Goal: Information Seeking & Learning: Find specific fact

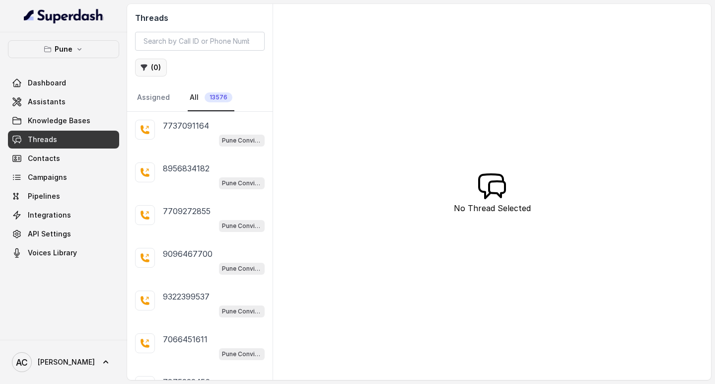
click at [157, 69] on button "( 0 )" at bounding box center [151, 68] width 32 height 18
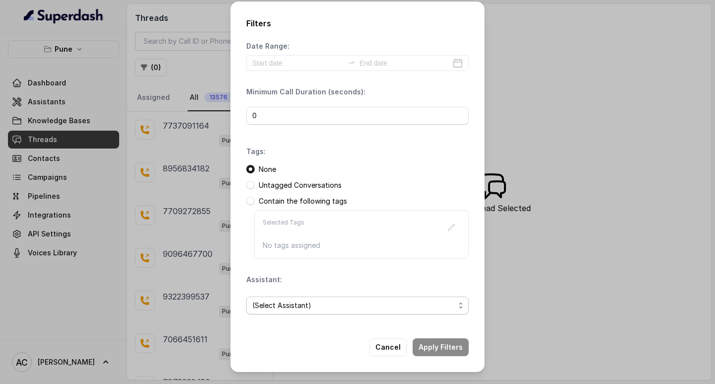
click at [268, 303] on span "(Select Assistant)" at bounding box center [353, 305] width 203 height 12
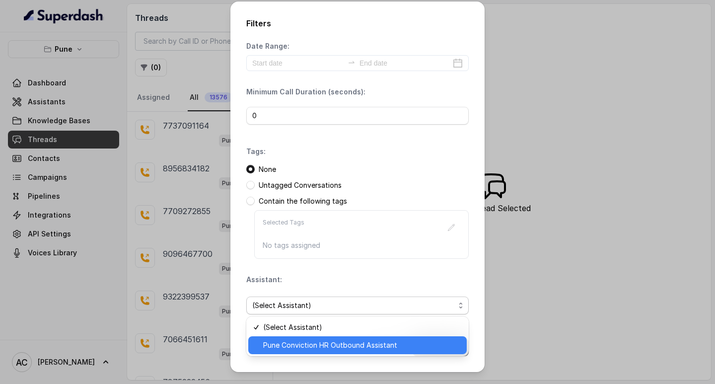
drag, startPoint x: 289, startPoint y: 342, endPoint x: 290, endPoint y: 334, distance: 8.5
click at [289, 342] on span "Pune Conviction HR Outbound Assistant" at bounding box center [362, 345] width 198 height 12
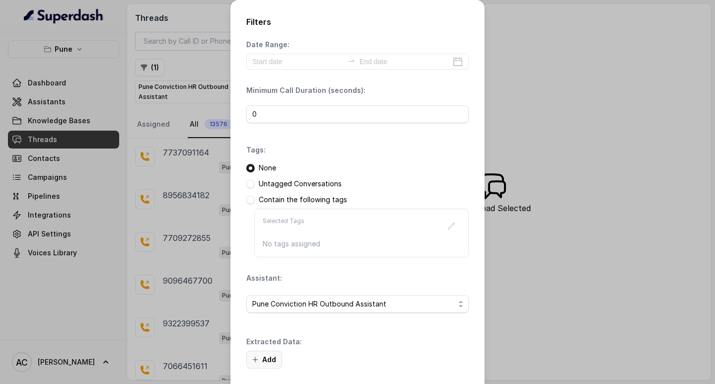
click at [271, 358] on button "Add" at bounding box center [264, 360] width 36 height 18
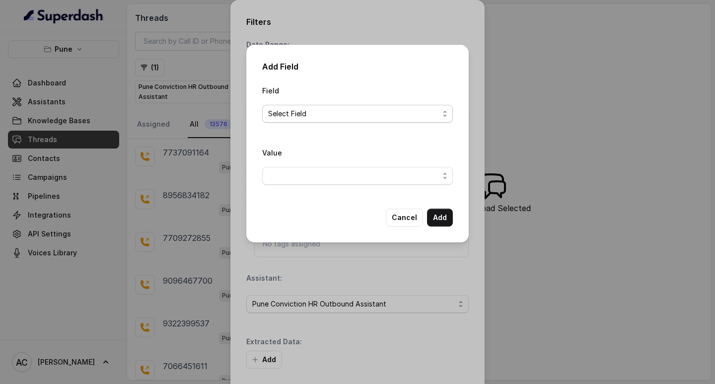
click at [277, 113] on span "Select Field" at bounding box center [353, 114] width 171 height 12
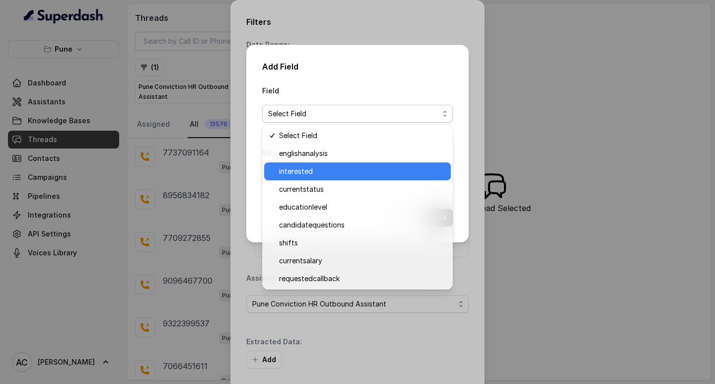
click at [289, 173] on span "interested" at bounding box center [362, 171] width 166 height 12
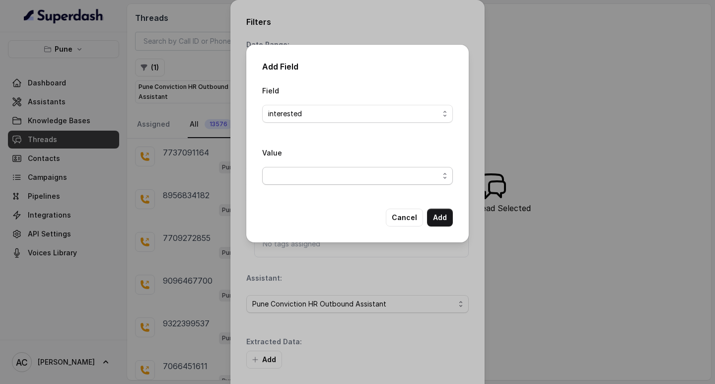
click at [284, 179] on span "button" at bounding box center [357, 176] width 191 height 18
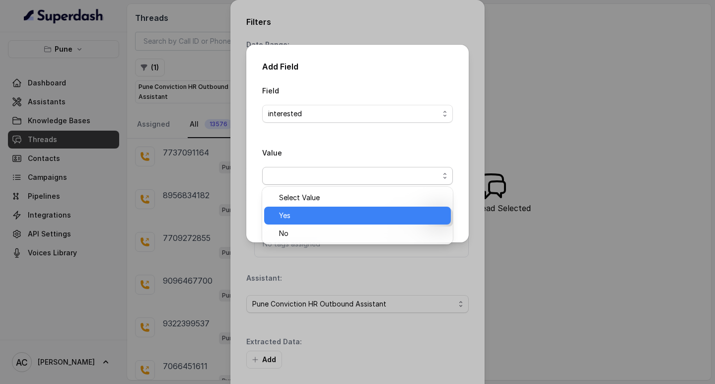
click at [287, 213] on span "Yes" at bounding box center [362, 216] width 166 height 12
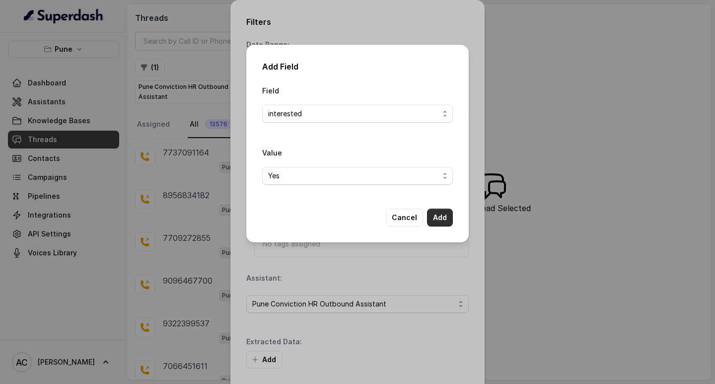
click at [444, 216] on button "Add" at bounding box center [440, 218] width 26 height 18
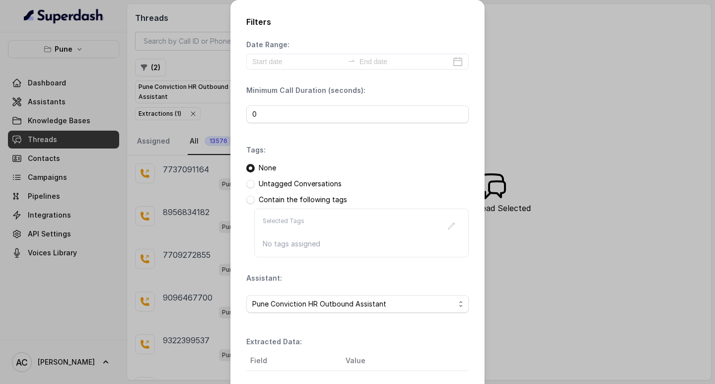
scroll to position [105, 0]
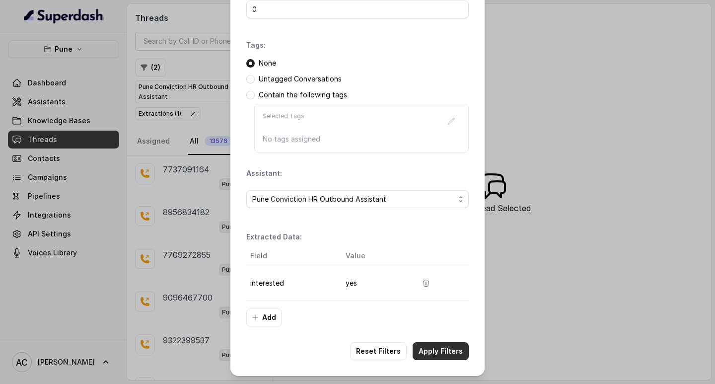
click at [430, 349] on button "Apply Filters" at bounding box center [441, 351] width 56 height 18
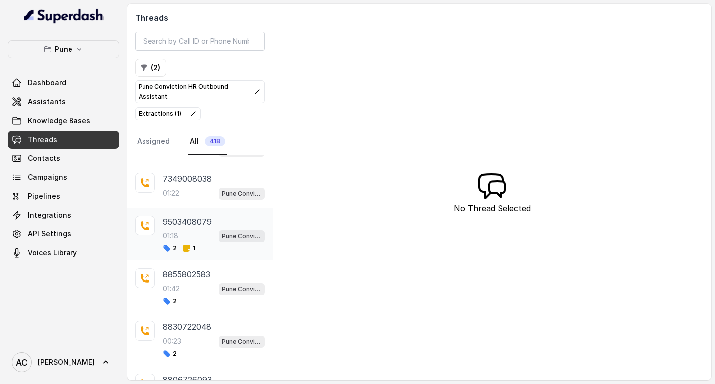
scroll to position [99, 0]
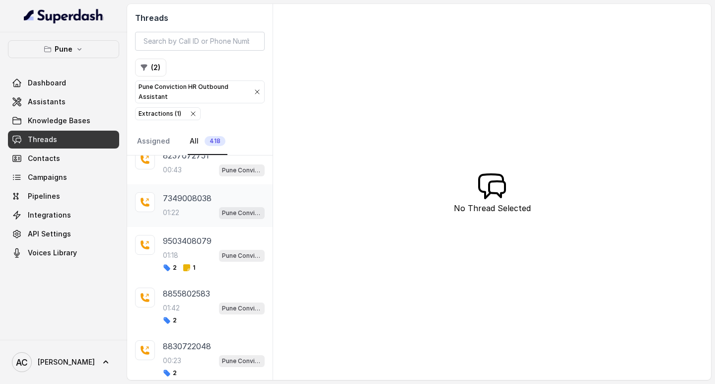
click at [177, 211] on p "01:22" at bounding box center [171, 213] width 16 height 10
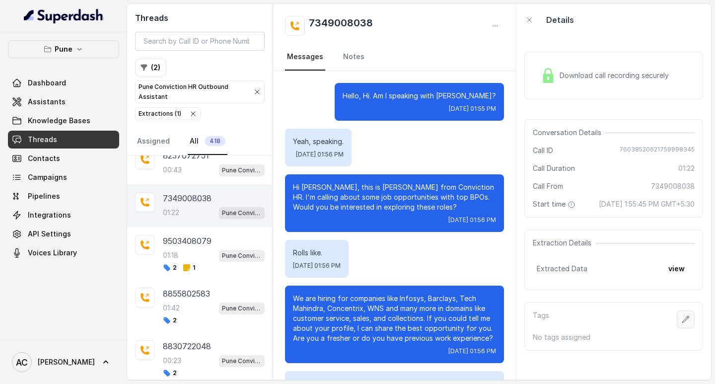
click at [682, 323] on icon "button" at bounding box center [686, 319] width 8 height 8
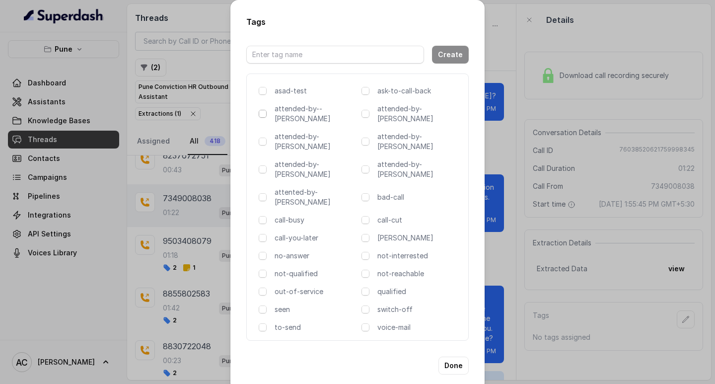
click at [263, 115] on span at bounding box center [263, 114] width 8 height 8
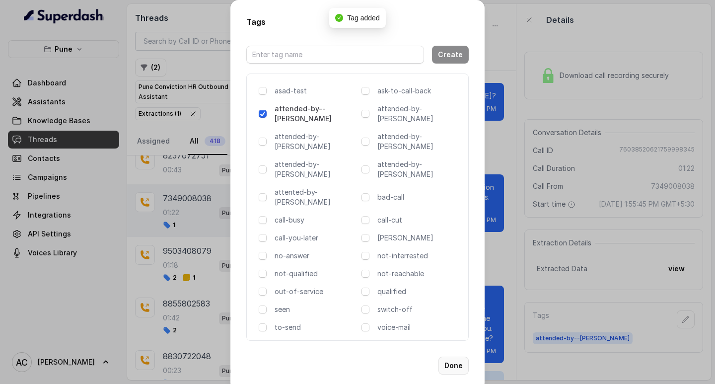
click at [460, 357] on button "Done" at bounding box center [454, 366] width 30 height 18
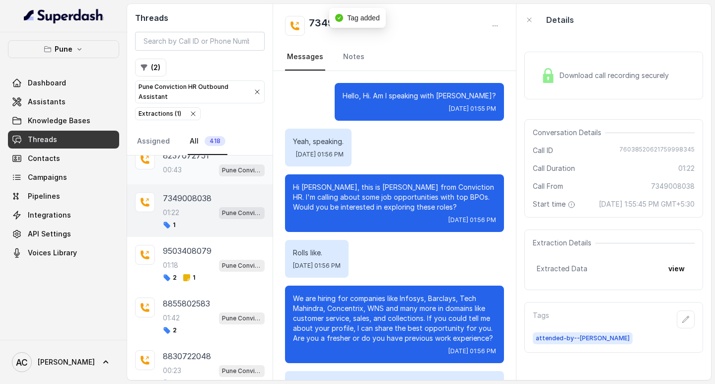
click at [192, 166] on div "00:43 Pune Conviction HR Outbound Assistant" at bounding box center [214, 169] width 102 height 13
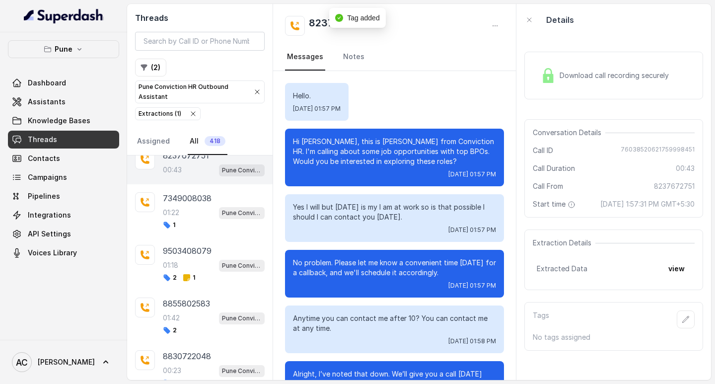
scroll to position [132, 0]
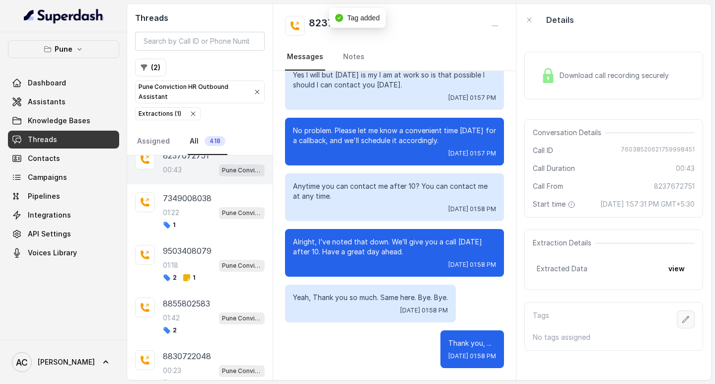
click at [682, 323] on icon "button" at bounding box center [686, 319] width 8 height 8
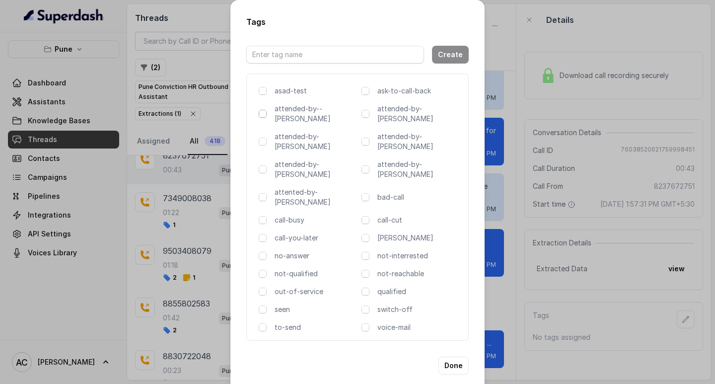
click at [263, 116] on span at bounding box center [263, 114] width 8 height 8
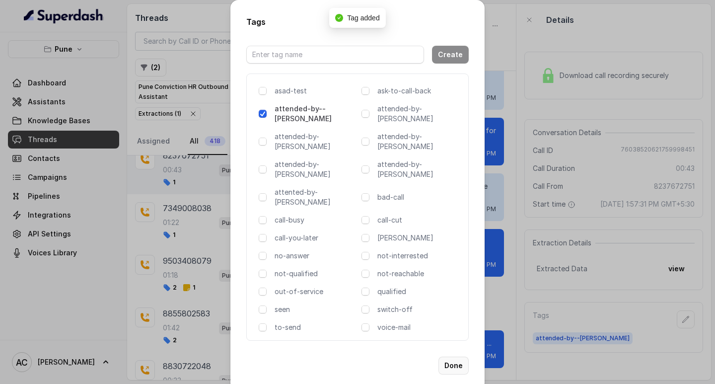
click at [456, 357] on button "Done" at bounding box center [454, 366] width 30 height 18
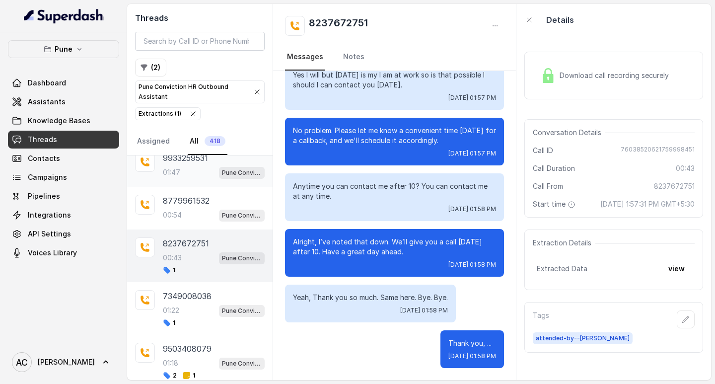
scroll to position [0, 0]
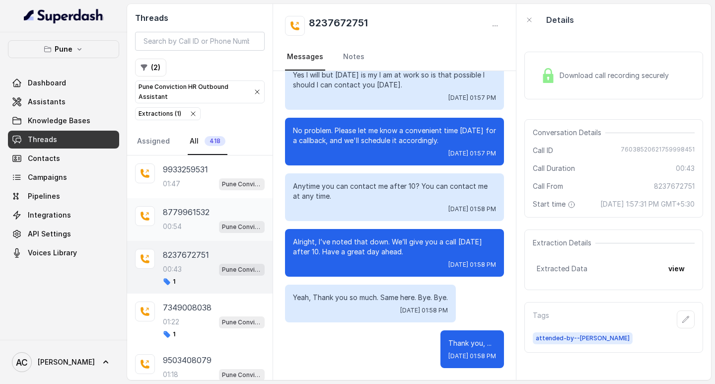
click at [181, 211] on p "8779961532" at bounding box center [186, 212] width 47 height 12
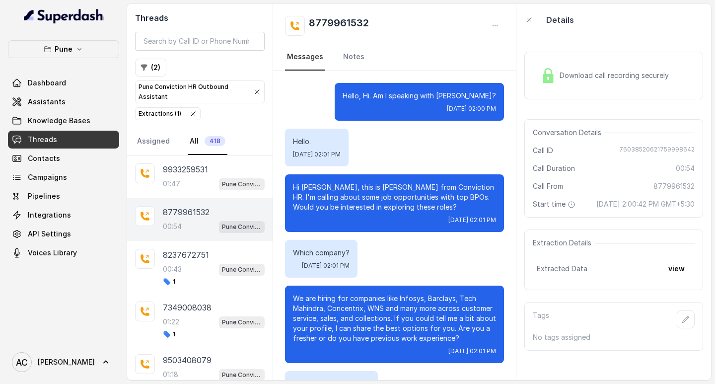
scroll to position [106, 0]
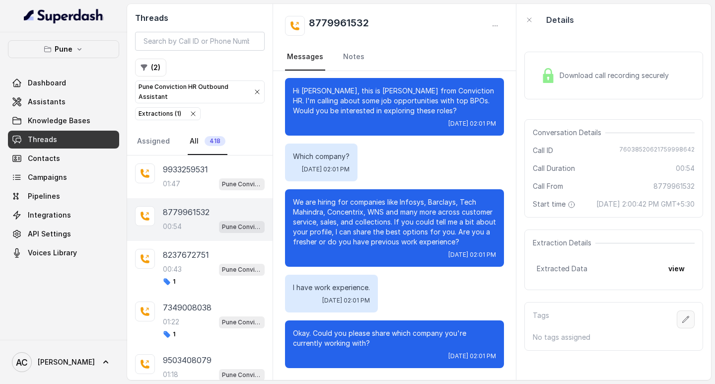
click at [682, 323] on icon "button" at bounding box center [686, 319] width 8 height 8
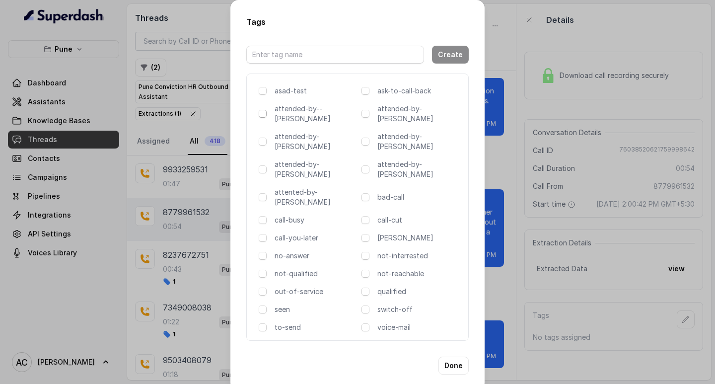
click at [265, 115] on span at bounding box center [263, 114] width 8 height 8
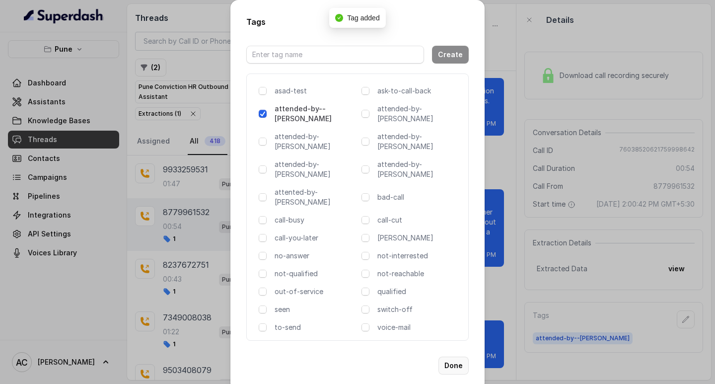
click at [456, 357] on button "Done" at bounding box center [454, 366] width 30 height 18
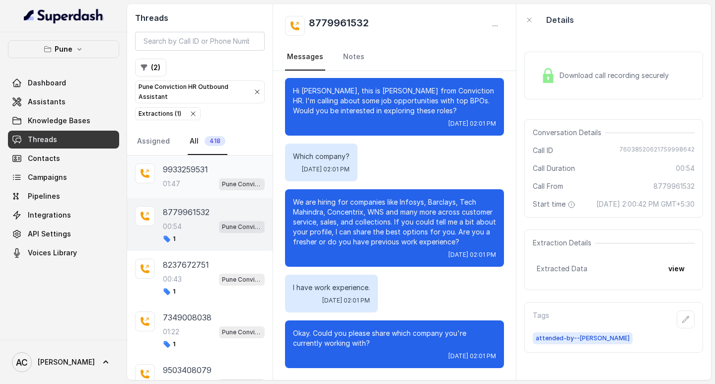
click at [190, 173] on p "9933259531" at bounding box center [185, 169] width 45 height 12
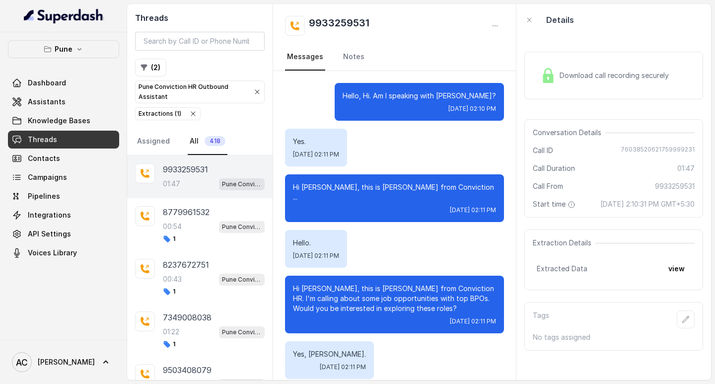
scroll to position [1040, 0]
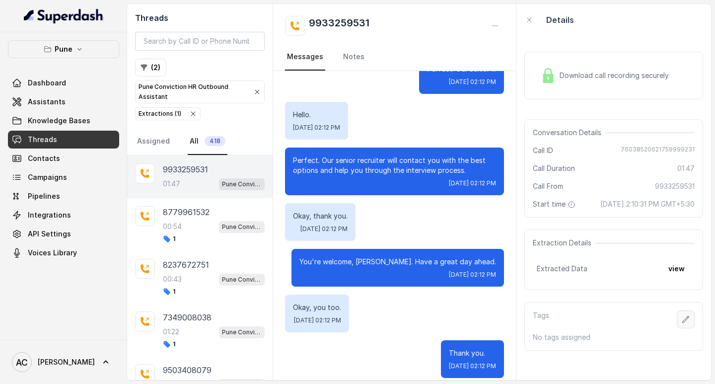
click at [678, 324] on button "button" at bounding box center [686, 319] width 18 height 18
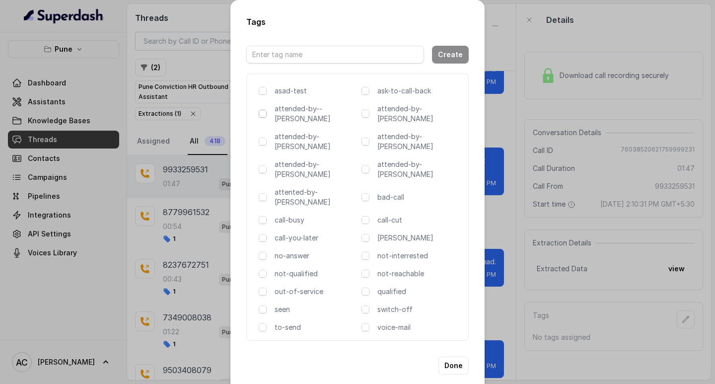
click at [262, 115] on span at bounding box center [263, 114] width 8 height 8
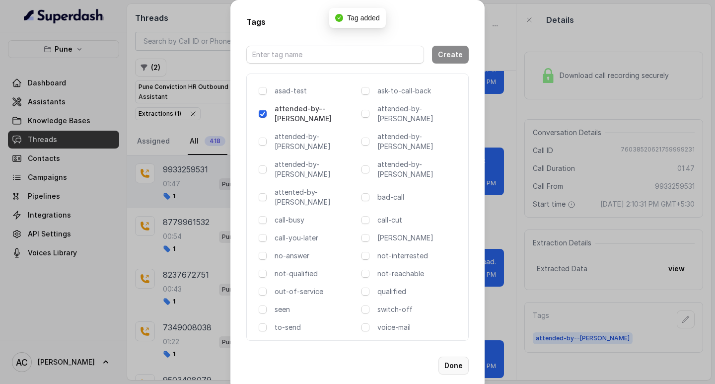
click at [455, 357] on button "Done" at bounding box center [454, 366] width 30 height 18
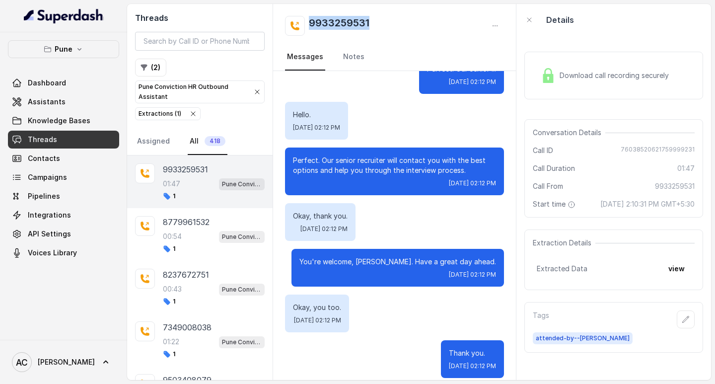
drag, startPoint x: 374, startPoint y: 24, endPoint x: 294, endPoint y: 23, distance: 80.5
click at [294, 23] on div "9933259531" at bounding box center [394, 26] width 219 height 20
copy h2 "9933259531"
click at [187, 223] on p "8779961532" at bounding box center [186, 222] width 47 height 12
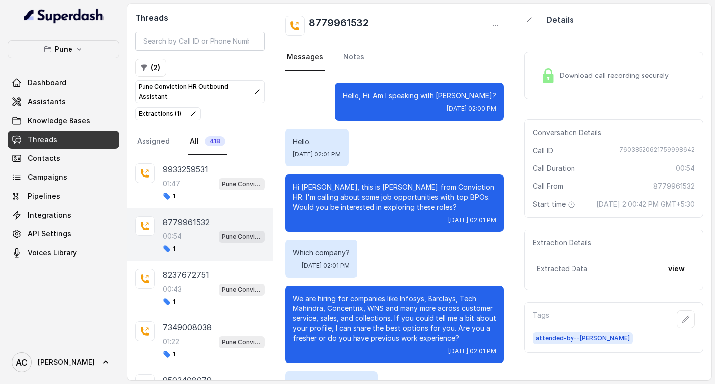
scroll to position [106, 0]
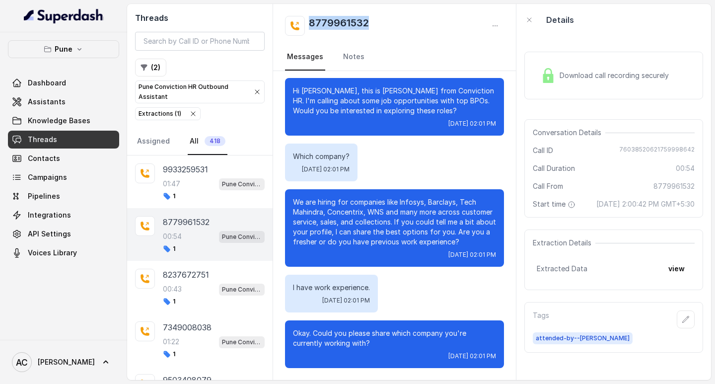
drag, startPoint x: 381, startPoint y: 17, endPoint x: 297, endPoint y: 25, distance: 83.8
click at [297, 25] on div "8779961532" at bounding box center [394, 26] width 219 height 20
copy h2 "8779961532"
click at [188, 281] on div "8237672751 00:43 Pune Conviction HR Outbound Assistant 1" at bounding box center [214, 287] width 102 height 37
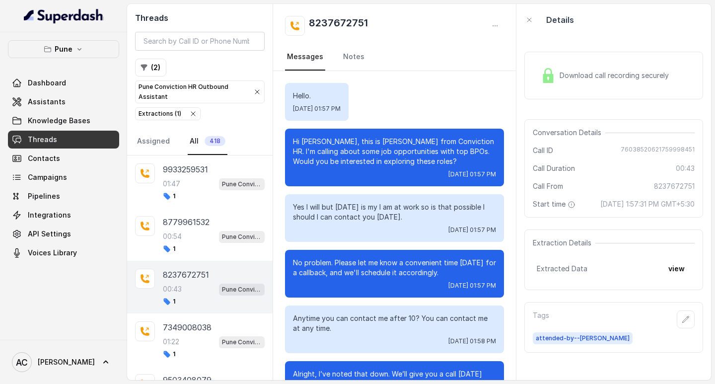
scroll to position [132, 0]
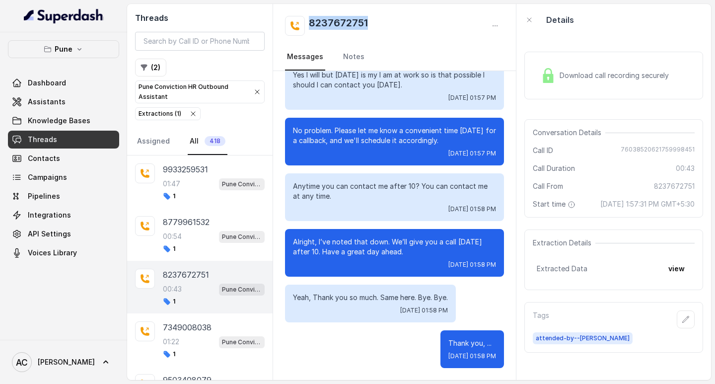
drag, startPoint x: 378, startPoint y: 21, endPoint x: 302, endPoint y: 28, distance: 76.3
click at [302, 28] on div "8237672751" at bounding box center [394, 26] width 219 height 20
copy h2 "8237672751"
click at [187, 330] on p "7349008038" at bounding box center [187, 327] width 49 height 12
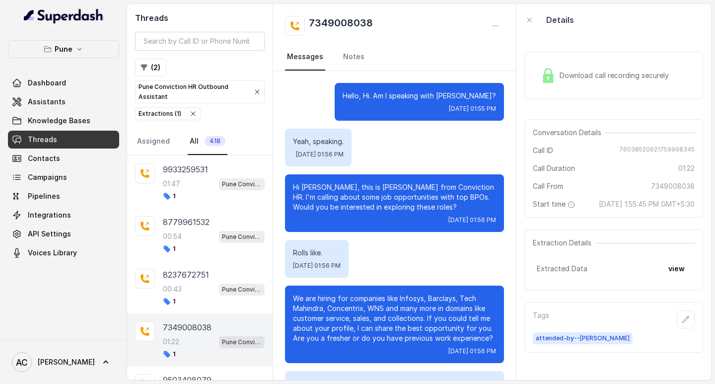
scroll to position [257, 0]
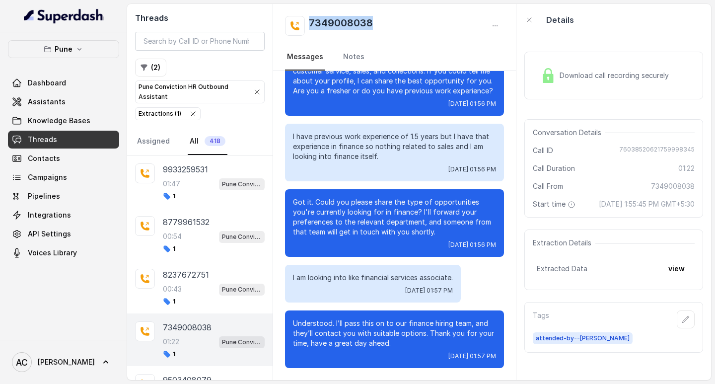
drag, startPoint x: 376, startPoint y: 23, endPoint x: 296, endPoint y: 25, distance: 80.0
click at [296, 25] on div "7349008038" at bounding box center [394, 26] width 219 height 20
copy h2 "7349008038"
click at [353, 58] on link "Notes" at bounding box center [353, 57] width 25 height 27
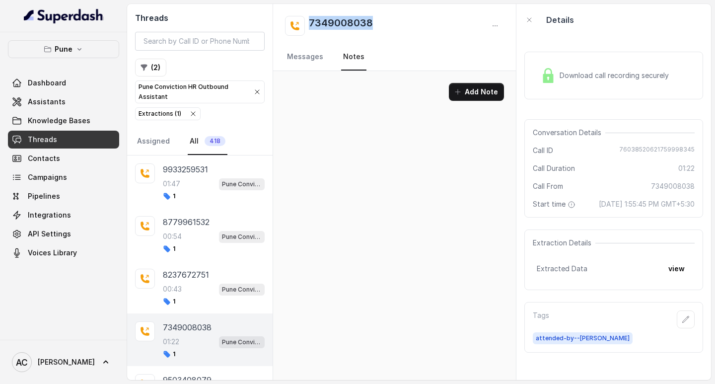
scroll to position [0, 0]
click at [473, 96] on button "Add Note" at bounding box center [476, 92] width 55 height 18
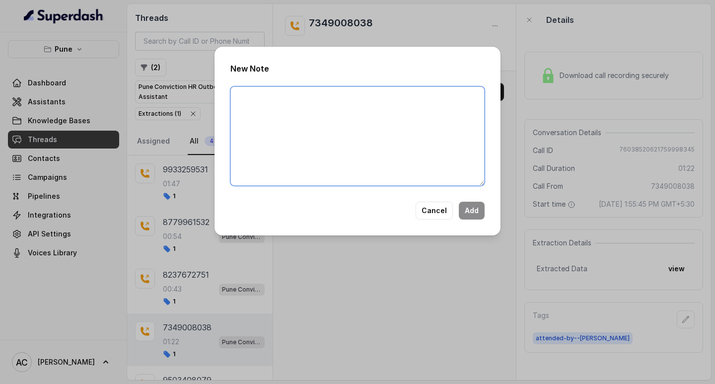
click at [325, 112] on textarea at bounding box center [357, 135] width 254 height 99
paste textarea "Name: Contact number: Recruiter: Name of the attender: Comments: AI Improvement:"
click at [278, 96] on textarea "Name: Contact number: Recruiter: Name of the attender: Comments: AI Improvement:" at bounding box center [357, 135] width 254 height 99
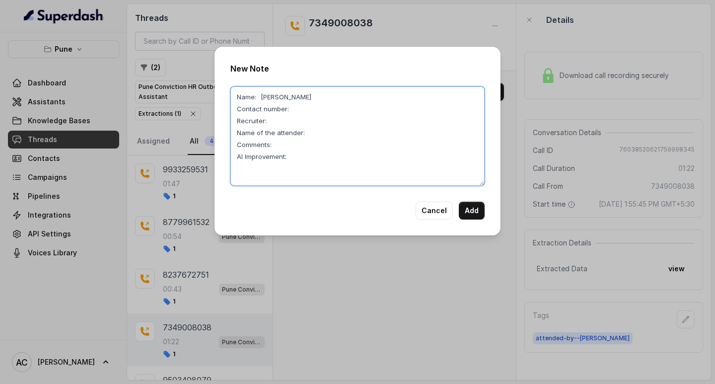
click at [296, 105] on textarea "Name: Nikita Contact number: Recruiter: Name of the attender: Comments: AI Impr…" at bounding box center [357, 135] width 254 height 99
paste textarea "7349008038"
click at [285, 122] on textarea "Name: Nikita Contact number: 7349008038 Recruiter: Name of the attender: Commen…" at bounding box center [357, 135] width 254 height 99
click at [324, 132] on textarea "Name: Nikita Contact number: 7349008038 Recruiter: komal Name of the attender: …" at bounding box center [357, 135] width 254 height 99
click at [290, 146] on textarea "Name: Nikita Contact number: 7349008038 Recruiter: komal Name of the attender: …" at bounding box center [357, 135] width 254 height 99
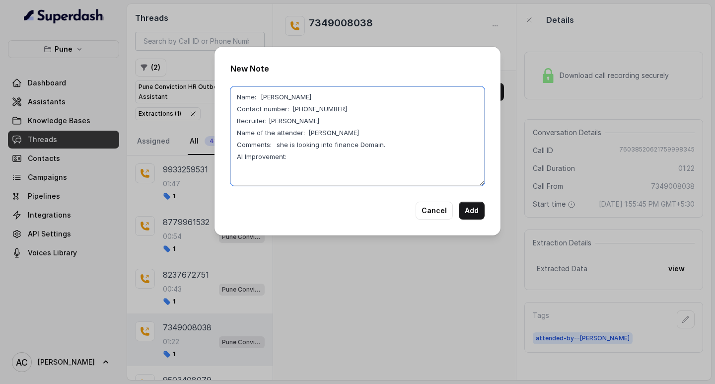
click at [292, 145] on textarea "Name: Nikita Contact number: 7349008038 Recruiter: komal Name of the attender: …" at bounding box center [357, 135] width 254 height 99
click at [363, 162] on textarea "Name: Nikita Contact number: 7349008038 Recruiter: komal Name of the attender: …" at bounding box center [357, 135] width 254 height 99
drag, startPoint x: 384, startPoint y: 148, endPoint x: 272, endPoint y: 149, distance: 111.8
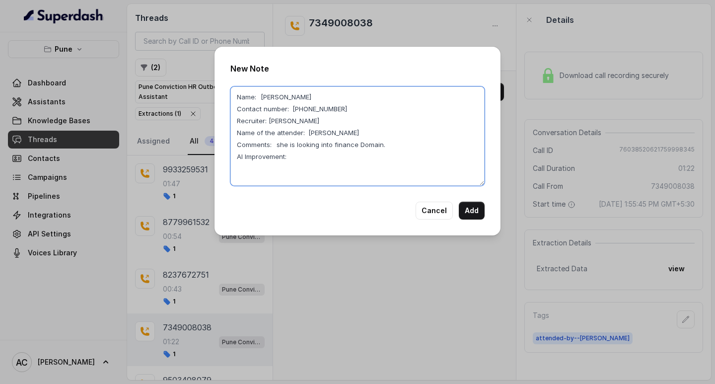
click at [272, 149] on textarea "Name: Nikita Contact number: 7349008038 Recruiter: komal Name of the attender: …" at bounding box center [357, 135] width 254 height 99
type textarea "Name: Nikita Contact number: 7349008038 Recruiter: komal Name of the attender: …"
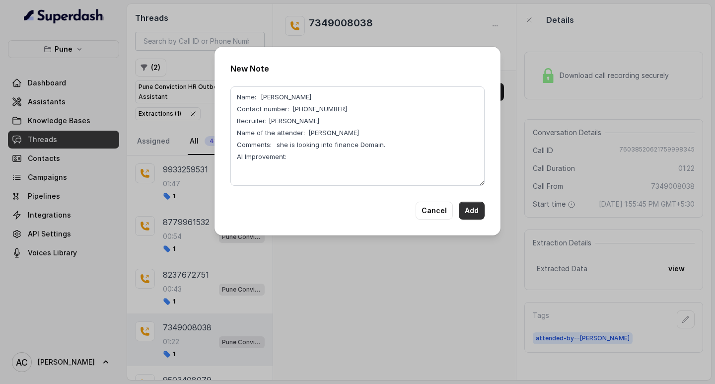
click at [477, 209] on button "Add" at bounding box center [472, 211] width 26 height 18
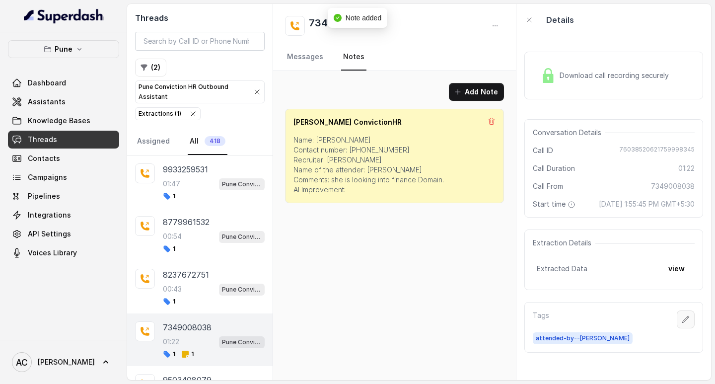
click at [683, 322] on icon "button" at bounding box center [686, 319] width 6 height 6
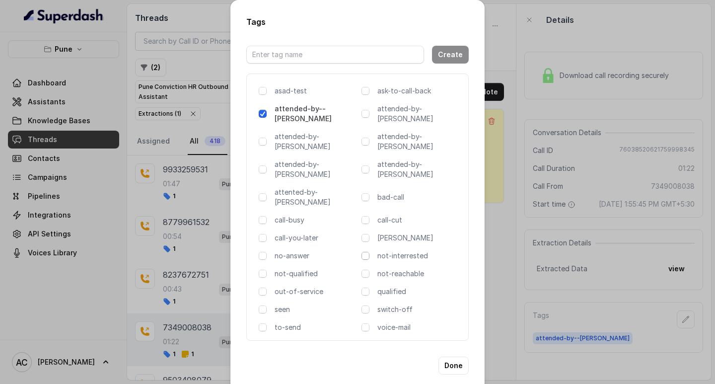
click at [367, 252] on span at bounding box center [366, 256] width 8 height 8
click at [452, 357] on button "Done" at bounding box center [454, 366] width 30 height 18
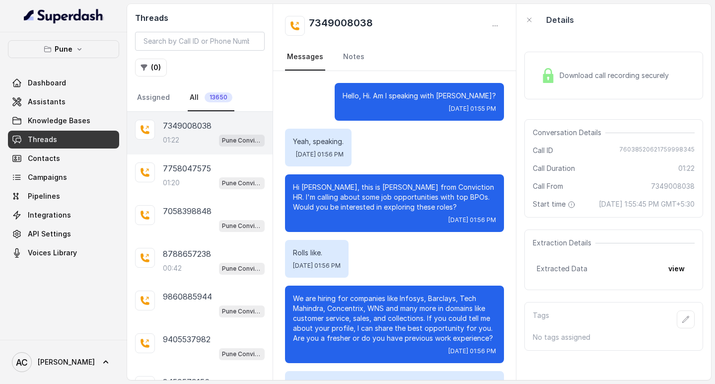
scroll to position [257, 0]
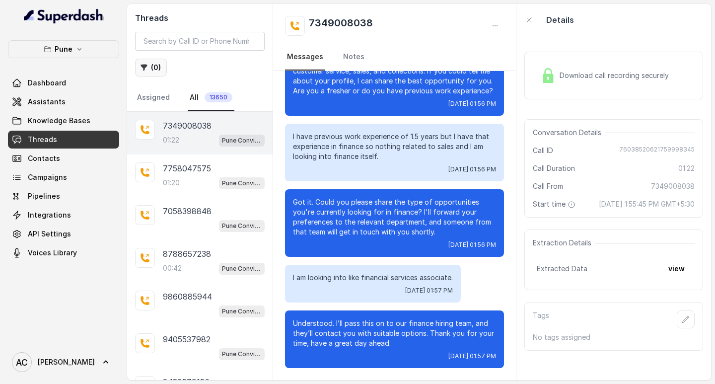
click at [155, 68] on button "( 0 )" at bounding box center [151, 68] width 32 height 18
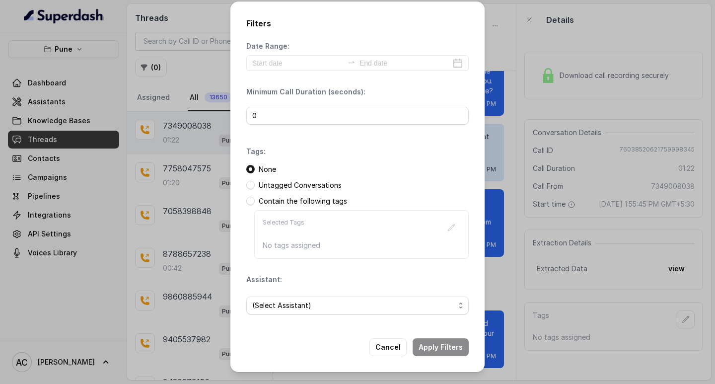
click at [189, 178] on div "Filters Date Range: Minimum Call Duration (seconds): 0 Tags: None Untagged Conv…" at bounding box center [357, 192] width 715 height 384
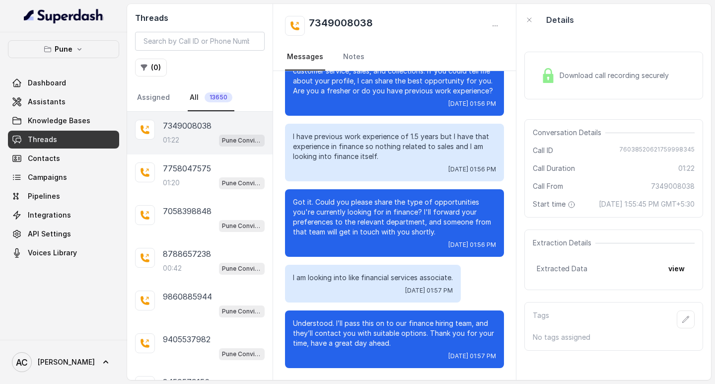
click at [181, 138] on div "01:22 Pune Conviction HR Outbound Assistant" at bounding box center [214, 140] width 102 height 13
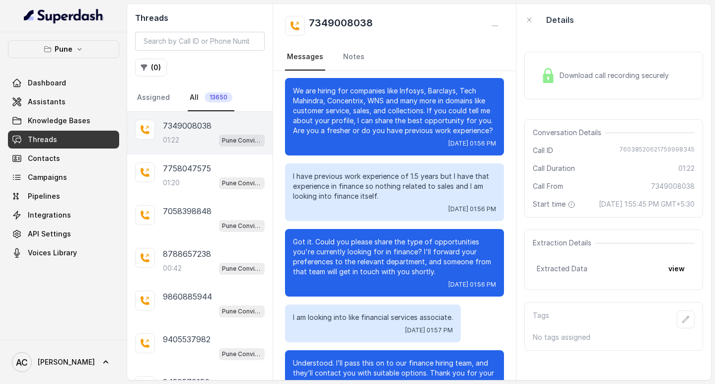
scroll to position [257, 0]
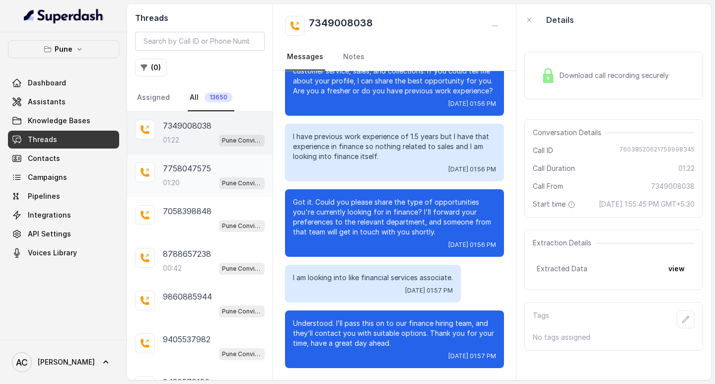
drag, startPoint x: 173, startPoint y: 173, endPoint x: 254, endPoint y: 175, distance: 81.0
click at [174, 174] on p "7758047575" at bounding box center [187, 168] width 48 height 12
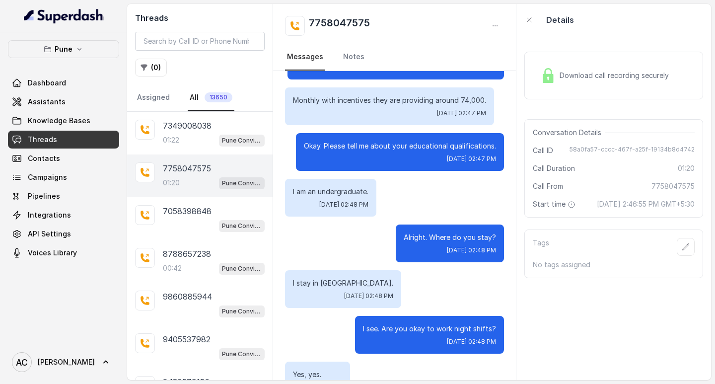
scroll to position [447, 0]
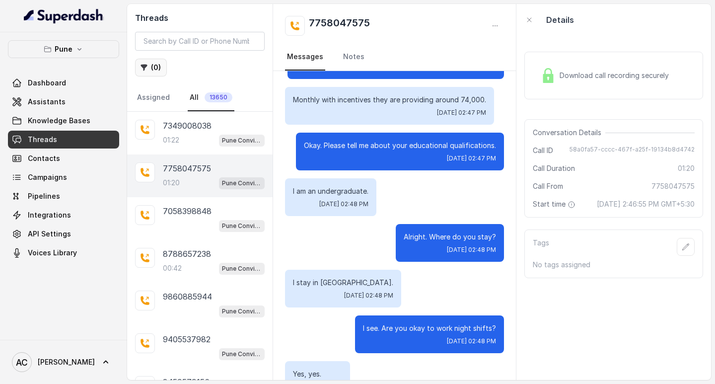
click at [156, 66] on button "( 0 )" at bounding box center [151, 68] width 32 height 18
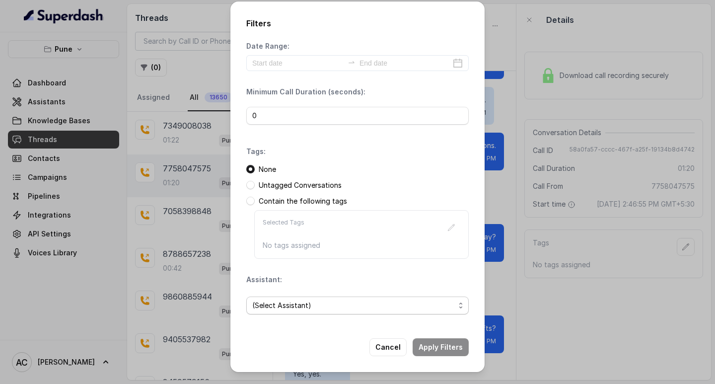
click at [263, 305] on span "(Select Assistant)" at bounding box center [353, 305] width 203 height 12
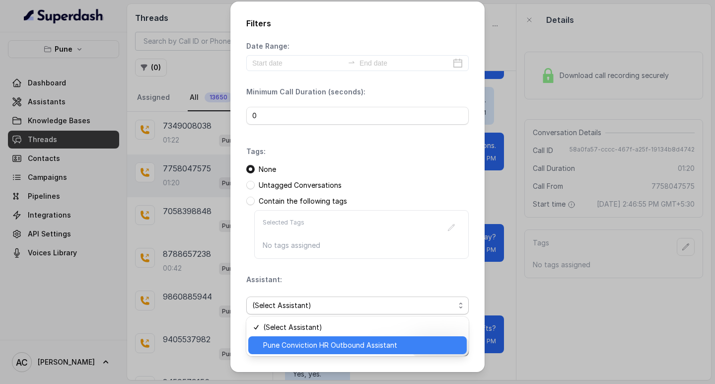
drag, startPoint x: 275, startPoint y: 349, endPoint x: 274, endPoint y: 338, distance: 10.4
click at [275, 348] on span "Pune Conviction HR Outbound Assistant" at bounding box center [362, 345] width 198 height 12
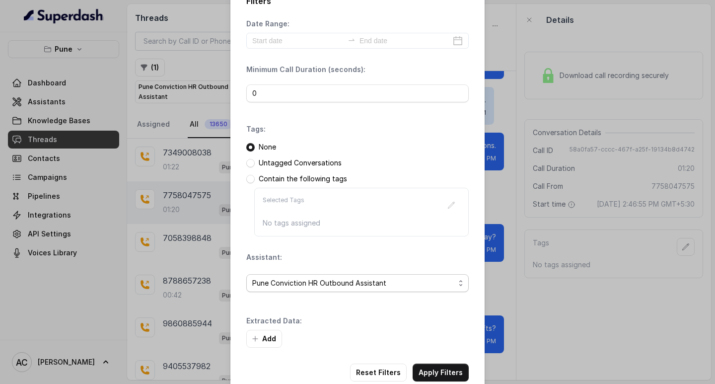
scroll to position [42, 0]
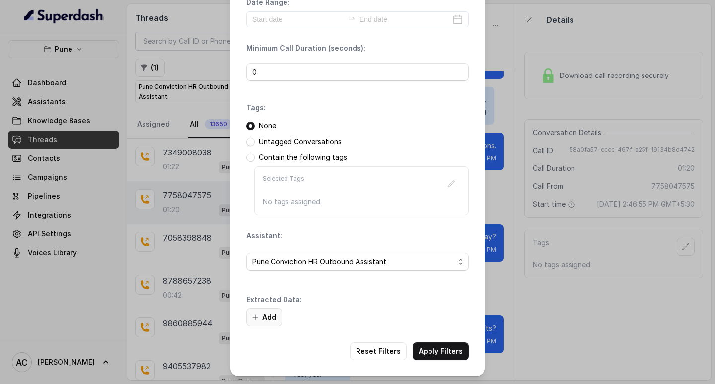
click at [269, 314] on button "Add" at bounding box center [264, 317] width 36 height 18
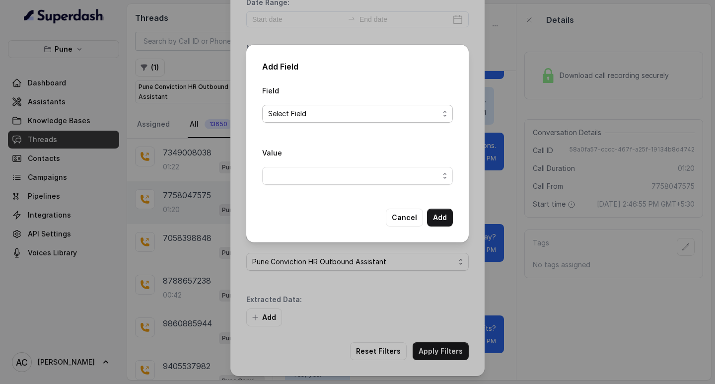
click at [281, 110] on span "Select Field" at bounding box center [353, 114] width 171 height 12
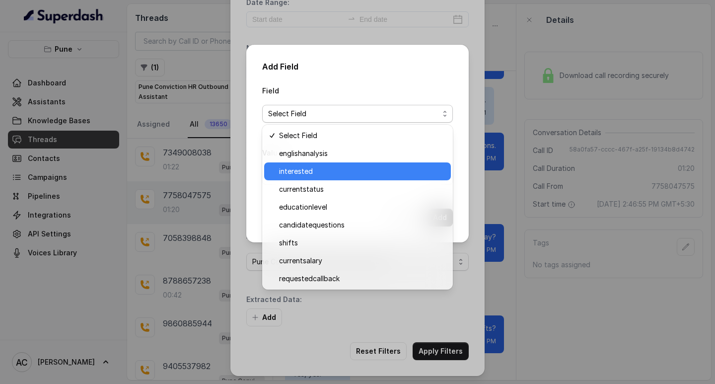
click at [297, 174] on span "interested" at bounding box center [362, 171] width 166 height 12
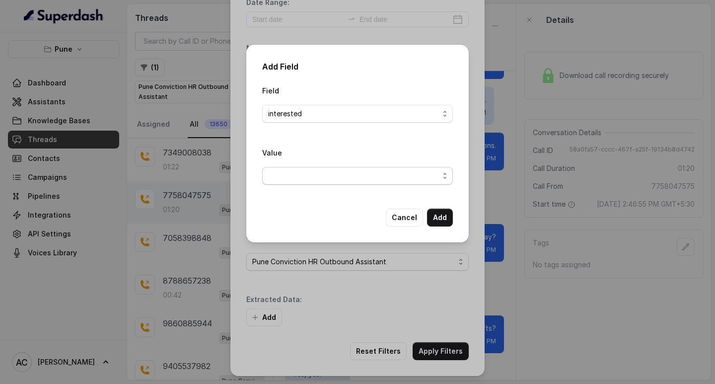
click at [288, 179] on span "button" at bounding box center [357, 176] width 191 height 18
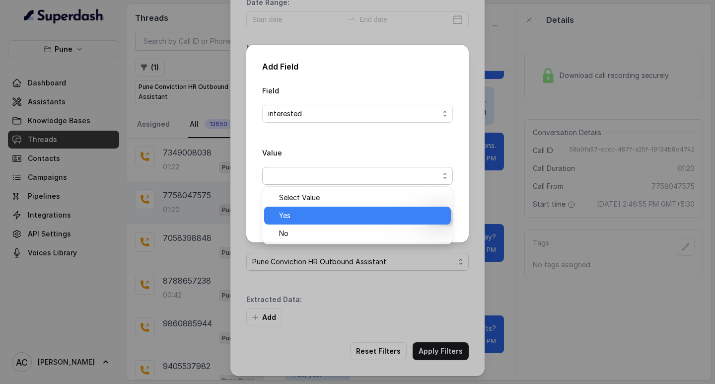
click at [296, 211] on span "Yes" at bounding box center [362, 216] width 166 height 12
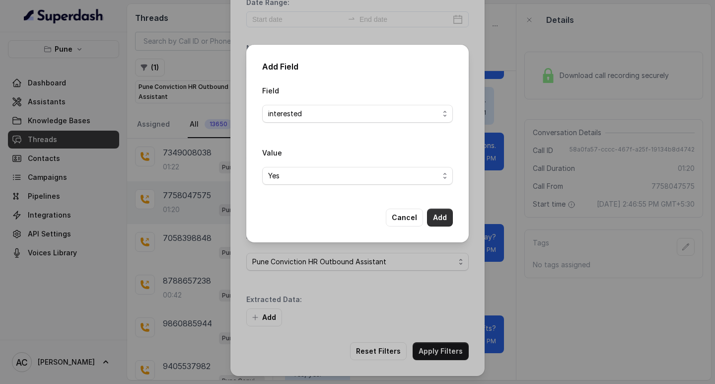
click at [438, 215] on button "Add" at bounding box center [440, 218] width 26 height 18
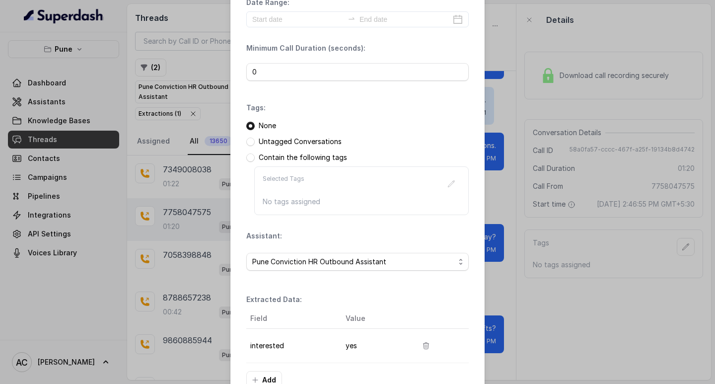
scroll to position [105, 0]
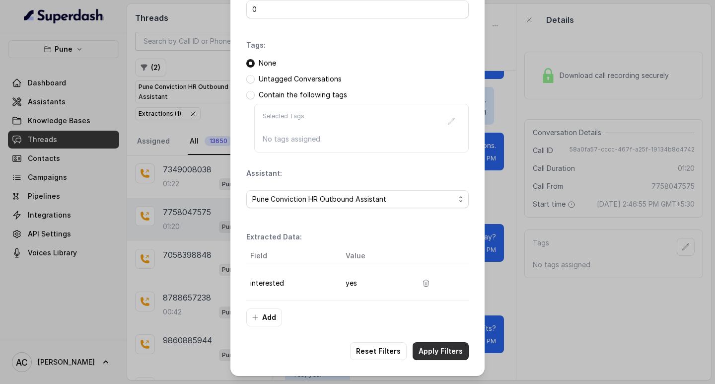
click at [434, 347] on button "Apply Filters" at bounding box center [441, 351] width 56 height 18
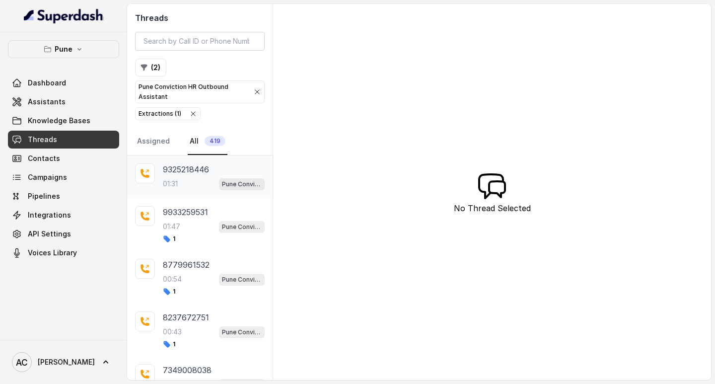
click at [181, 183] on div "01:31 Pune Conviction HR Outbound Assistant" at bounding box center [214, 183] width 102 height 13
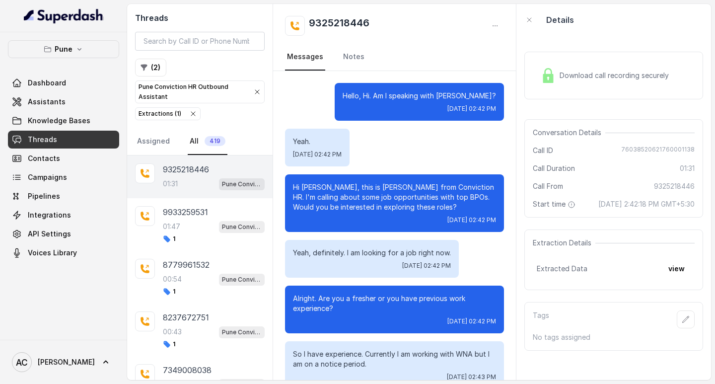
scroll to position [837, 0]
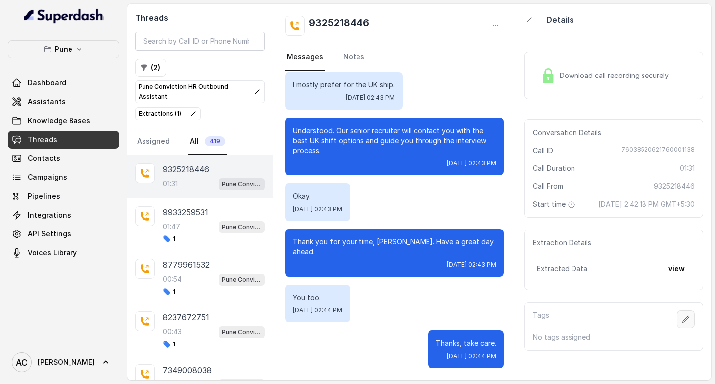
click at [682, 323] on icon "button" at bounding box center [686, 319] width 8 height 8
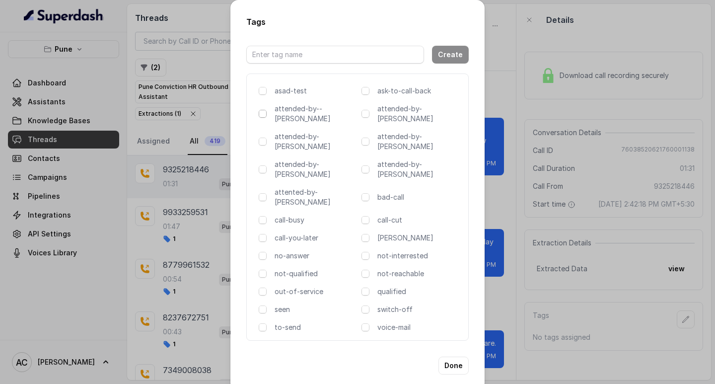
click at [265, 117] on span at bounding box center [263, 114] width 8 height 8
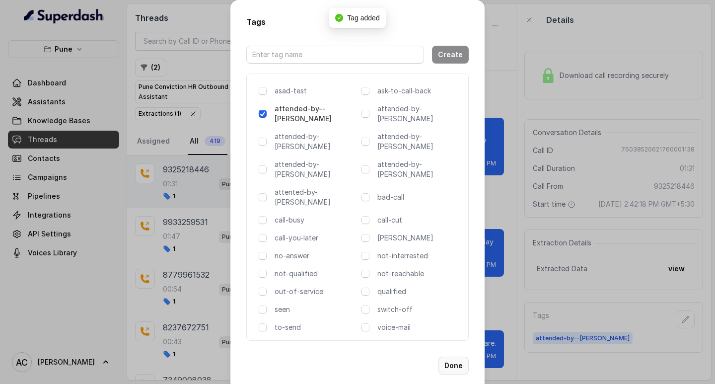
click at [454, 357] on button "Done" at bounding box center [454, 366] width 30 height 18
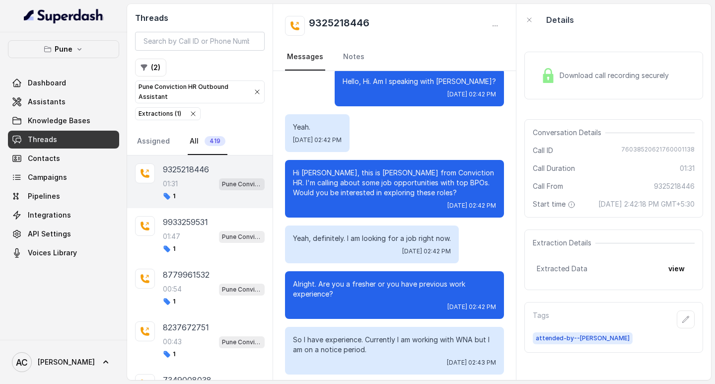
scroll to position [0, 0]
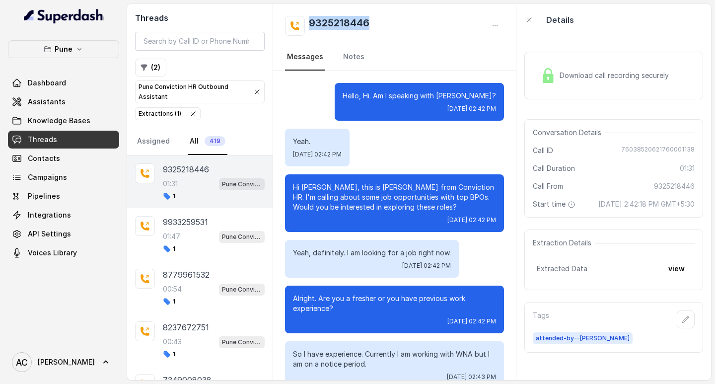
drag, startPoint x: 388, startPoint y: 23, endPoint x: 280, endPoint y: 24, distance: 108.3
click at [280, 24] on div "9325218446 Messages Notes" at bounding box center [394, 37] width 243 height 67
copy h2 "9325218446"
drag, startPoint x: 448, startPoint y: 94, endPoint x: 487, endPoint y: 94, distance: 38.7
click at [487, 94] on p "Hello, Hi. Am I speaking with [PERSON_NAME]?" at bounding box center [419, 96] width 153 height 10
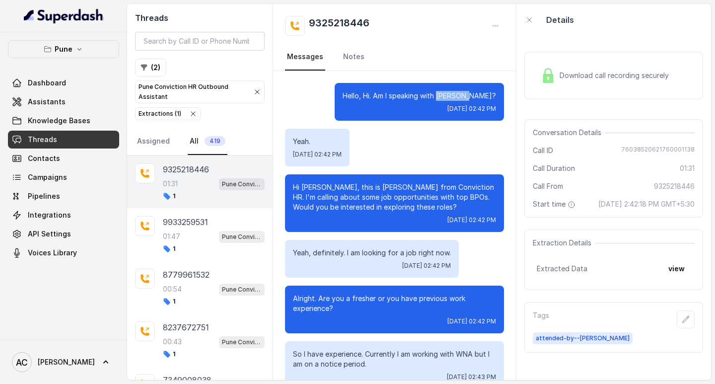
copy p "[PERSON_NAME]"
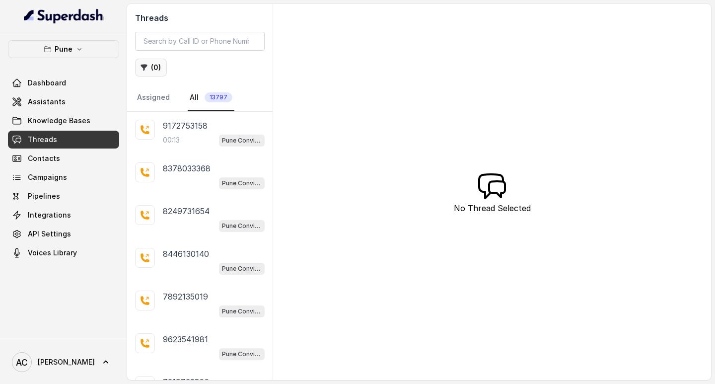
click at [160, 66] on button "( 0 )" at bounding box center [151, 68] width 32 height 18
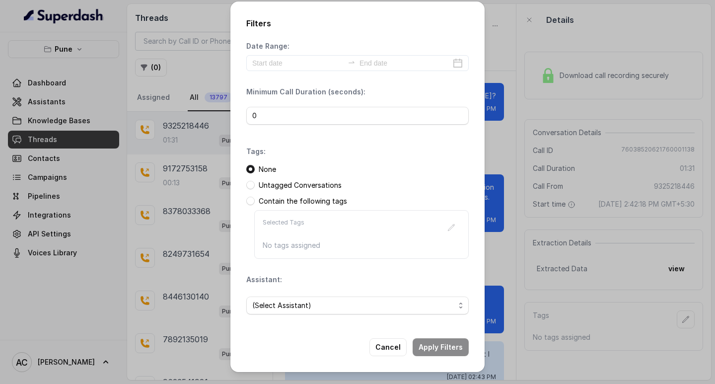
scroll to position [837, 0]
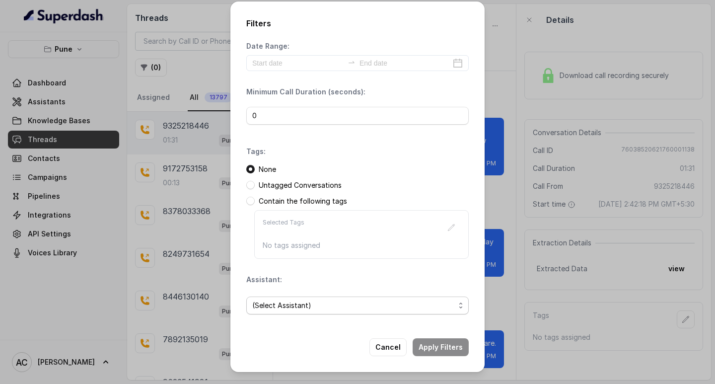
click at [276, 307] on span "(Select Assistant)" at bounding box center [353, 305] width 203 height 12
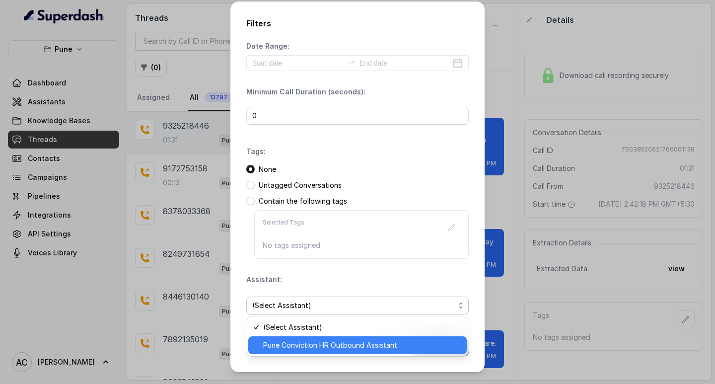
click at [274, 342] on span "Pune Conviction HR Outbound Assistant" at bounding box center [362, 345] width 198 height 12
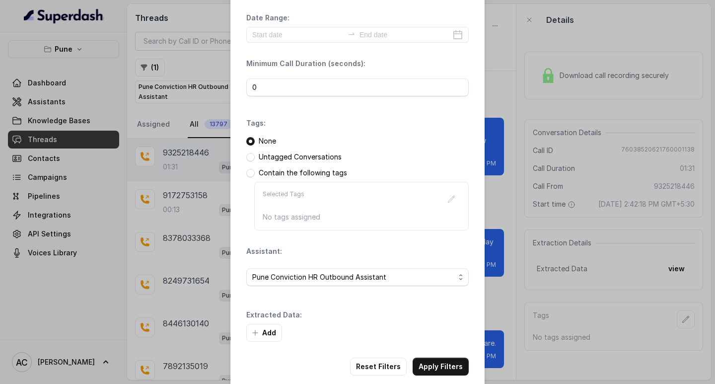
scroll to position [42, 0]
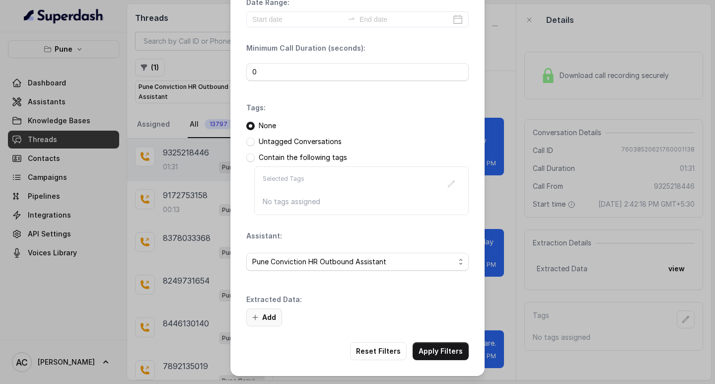
click at [269, 309] on button "Add" at bounding box center [264, 317] width 36 height 18
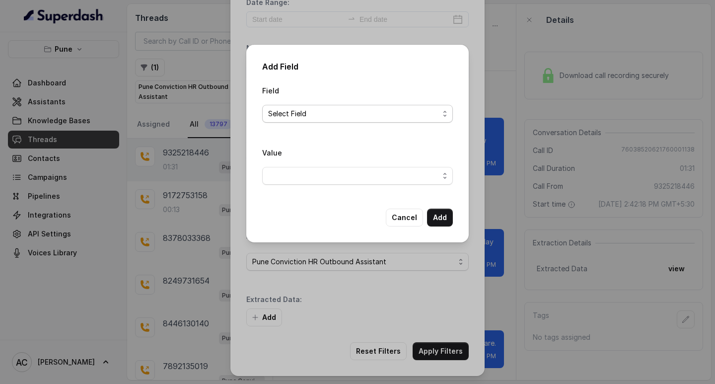
click at [282, 116] on span "Select Field" at bounding box center [353, 114] width 171 height 12
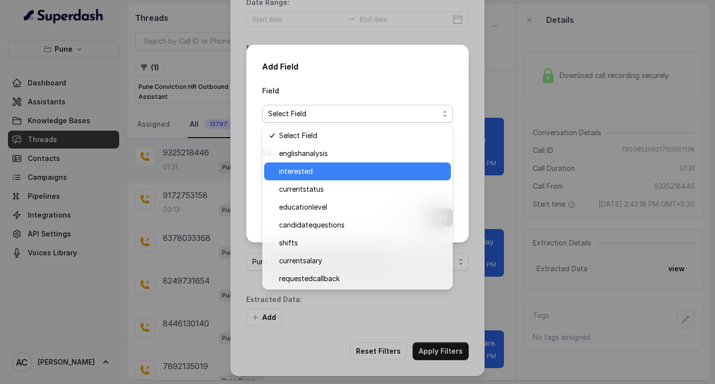
click at [293, 173] on span "interested" at bounding box center [362, 171] width 166 height 12
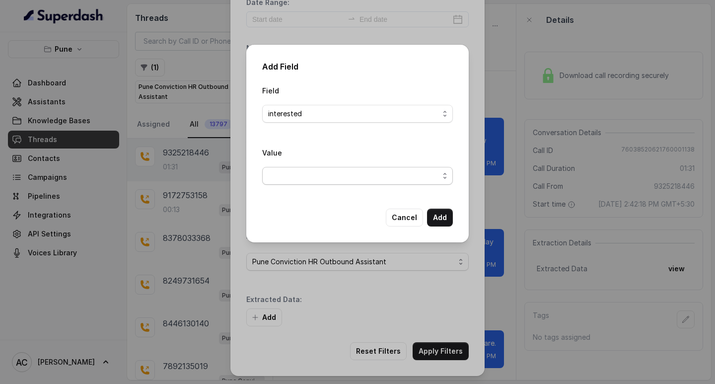
click at [288, 173] on span "button" at bounding box center [357, 176] width 191 height 18
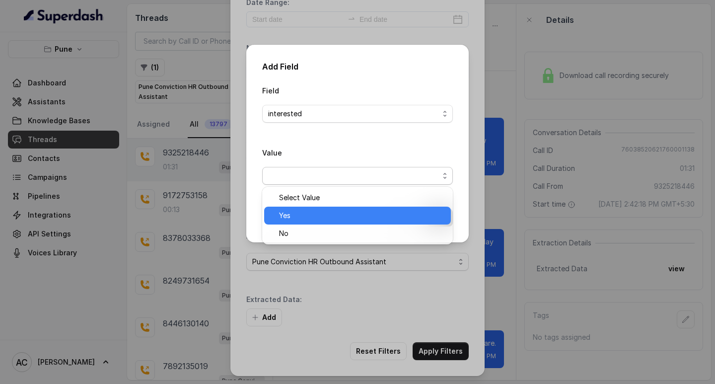
click at [289, 217] on span "Yes" at bounding box center [362, 216] width 166 height 12
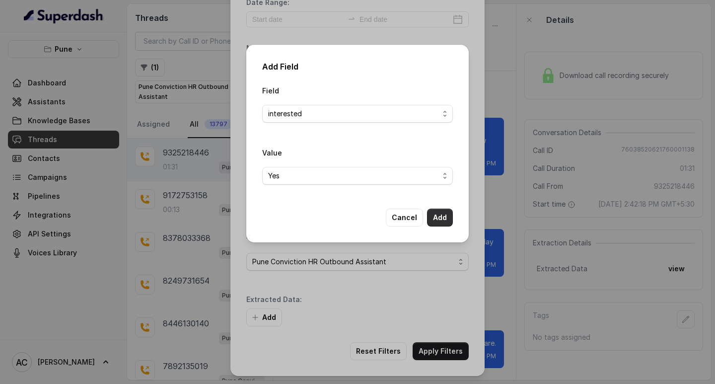
click at [441, 219] on button "Add" at bounding box center [440, 218] width 26 height 18
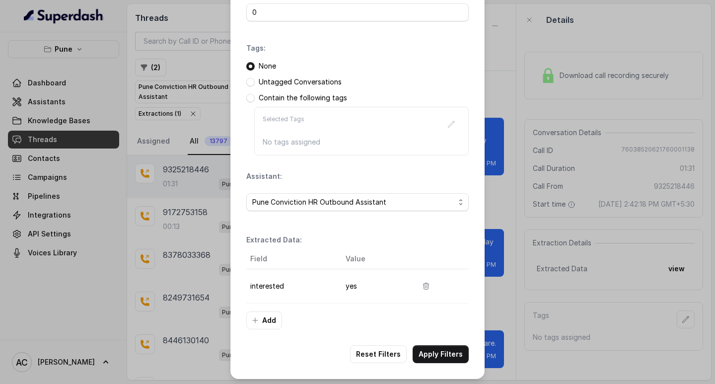
scroll to position [105, 0]
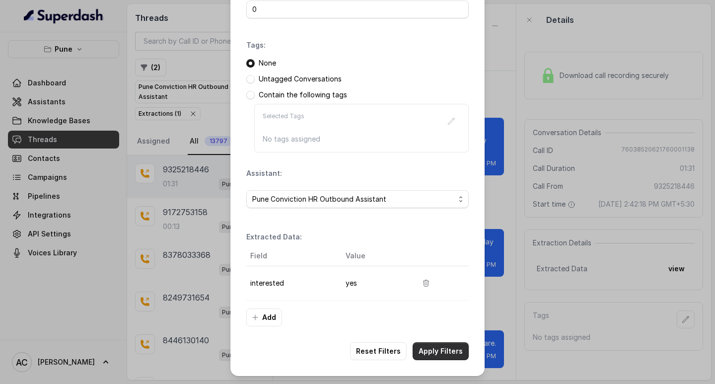
click at [431, 346] on button "Apply Filters" at bounding box center [441, 351] width 56 height 18
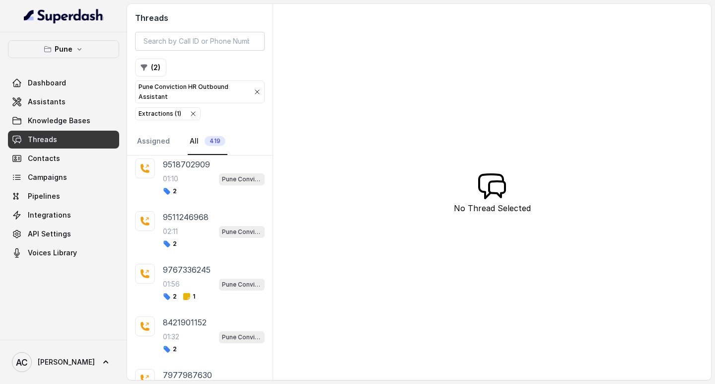
scroll to position [1166, 0]
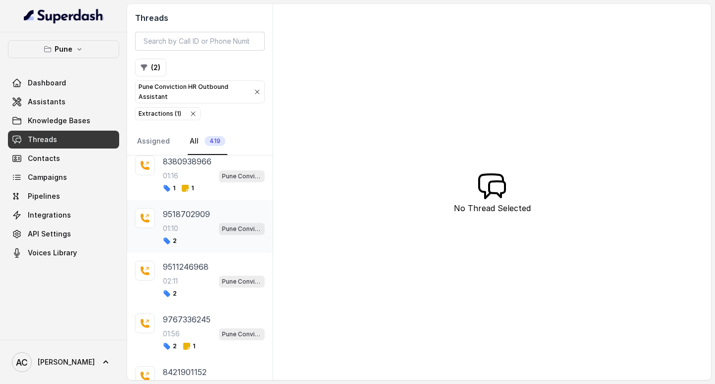
click at [187, 221] on div "9518702909 01:10 Pune Conviction HR Outbound Assistant 2" at bounding box center [214, 226] width 102 height 37
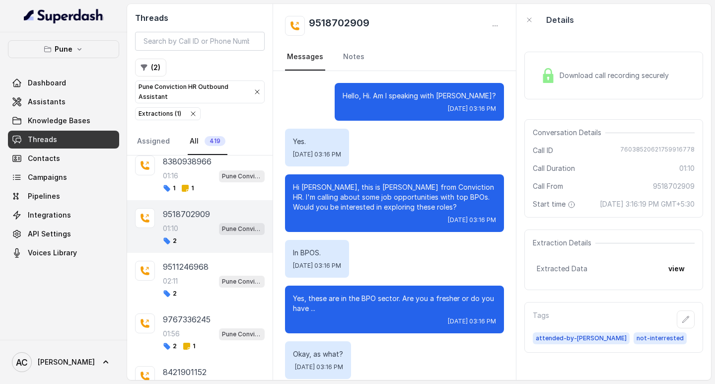
scroll to position [482, 0]
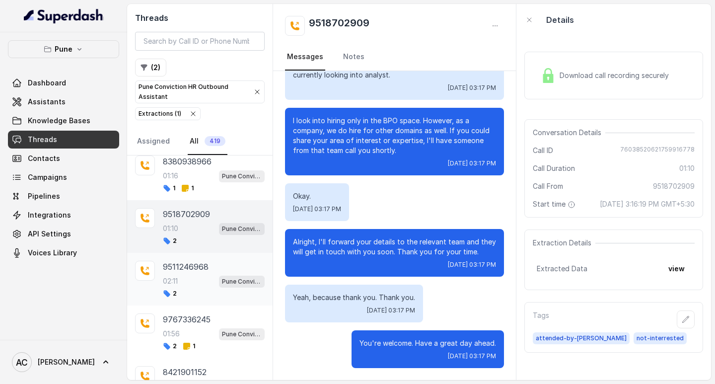
click at [178, 285] on p "02:11" at bounding box center [170, 281] width 15 height 10
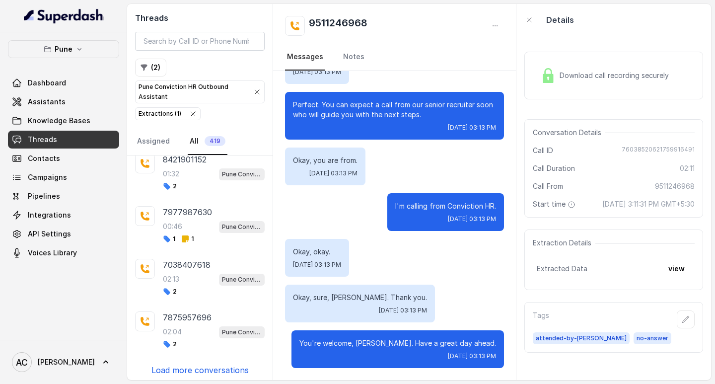
scroll to position [1383, 0]
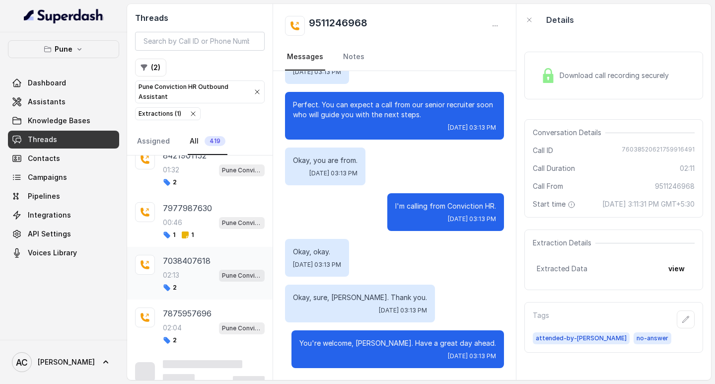
click at [183, 263] on p "7038407618" at bounding box center [187, 261] width 48 height 12
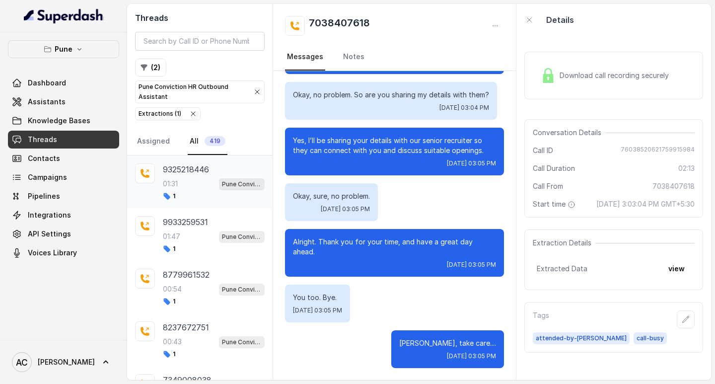
click at [188, 182] on div "01:31 Pune Conviction HR Outbound Assistant" at bounding box center [214, 183] width 102 height 13
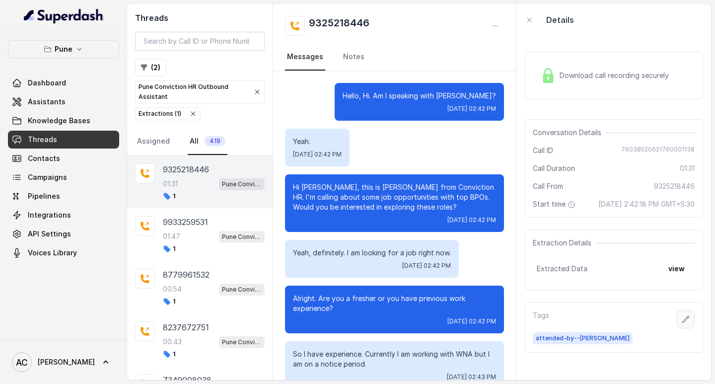
click at [683, 322] on icon "button" at bounding box center [686, 319] width 6 height 6
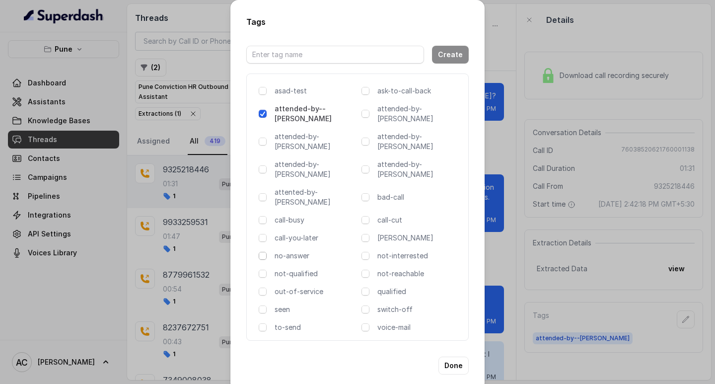
click at [263, 252] on span at bounding box center [263, 256] width 8 height 8
click at [452, 357] on button "Done" at bounding box center [454, 366] width 30 height 18
